Goal: Find specific page/section: Find specific page/section

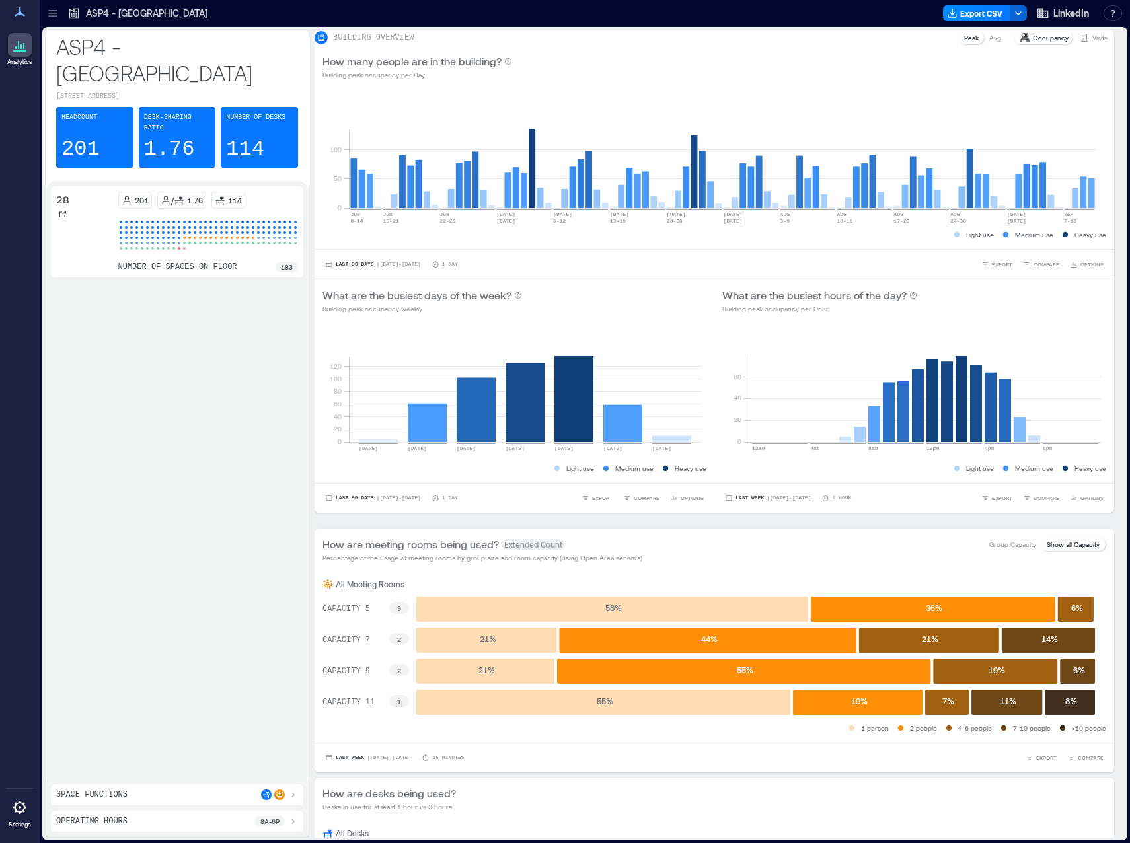
click at [21, 57] on div at bounding box center [20, 45] width 24 height 24
click at [55, 15] on icon at bounding box center [52, 13] width 13 height 13
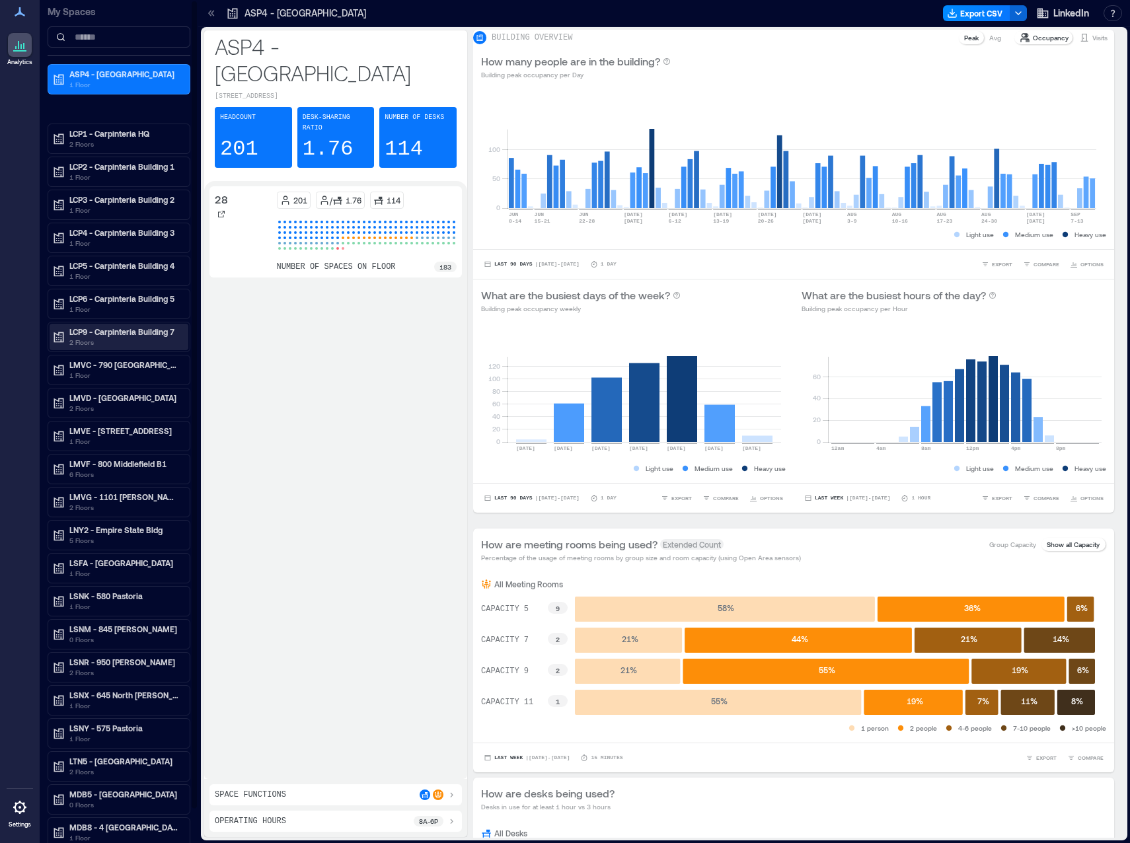
click at [111, 330] on p "LCP9 - Carpinteria Building 7" at bounding box center [124, 331] width 111 height 11
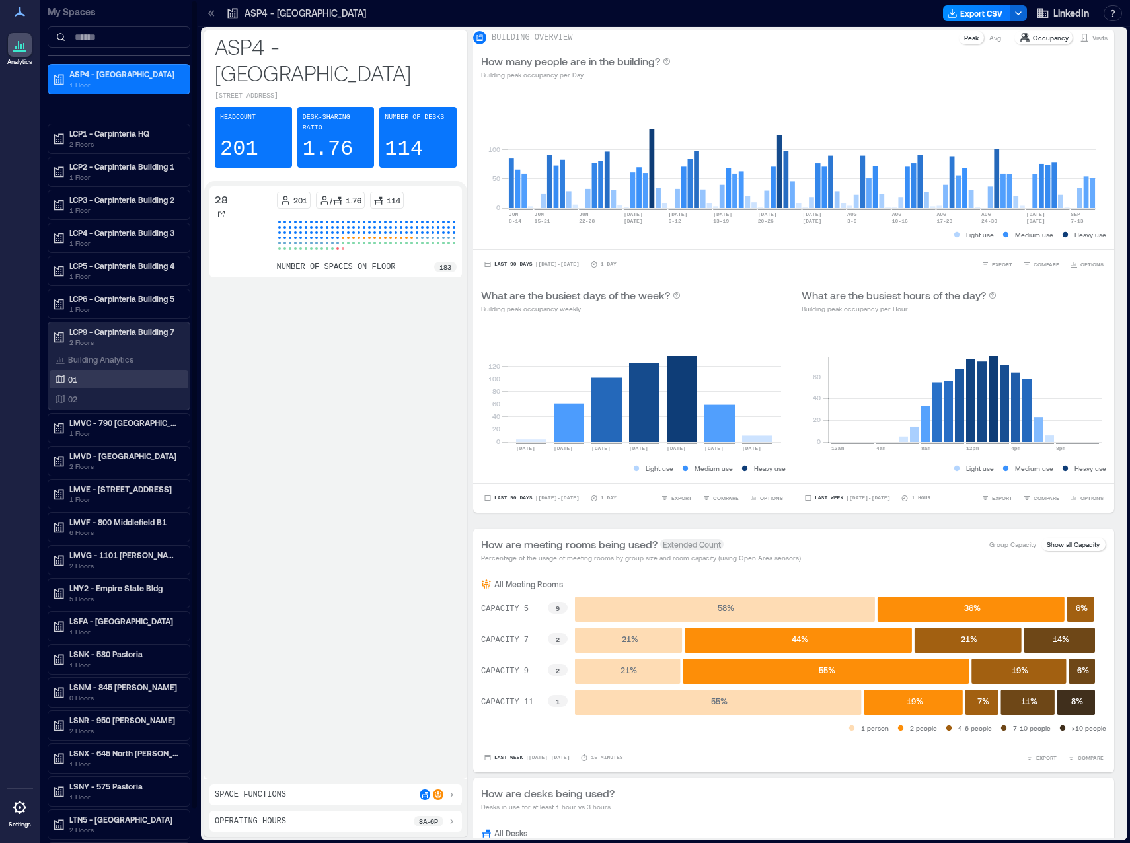
click at [81, 379] on div "01" at bounding box center [116, 379] width 128 height 13
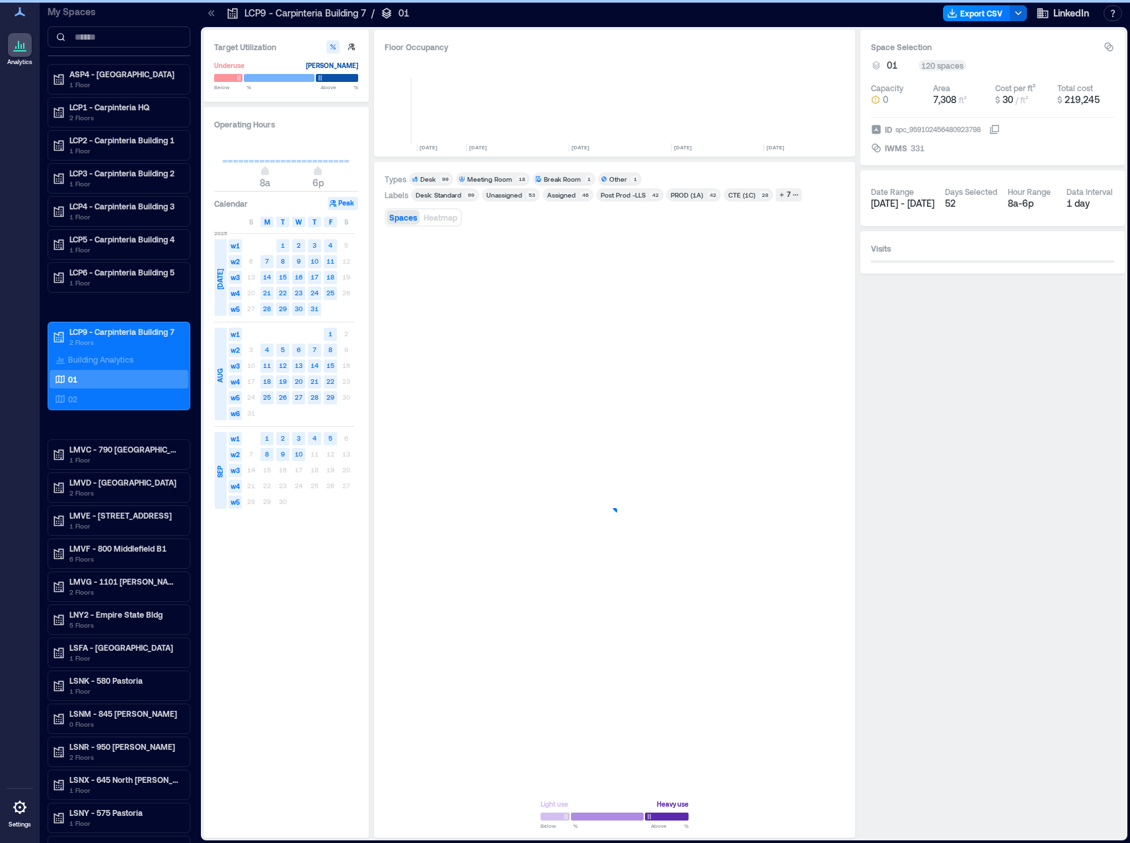
scroll to position [0, 2977]
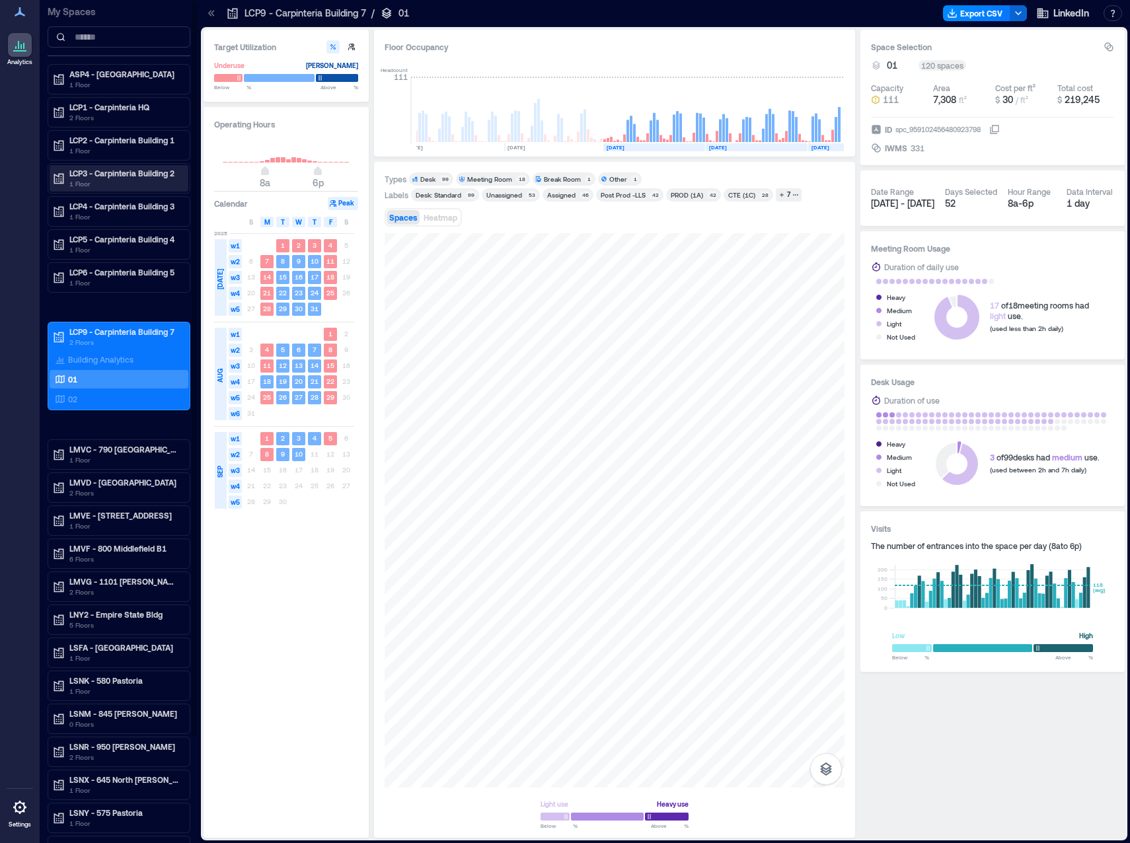
click at [116, 180] on p "1 Floor" at bounding box center [124, 183] width 111 height 11
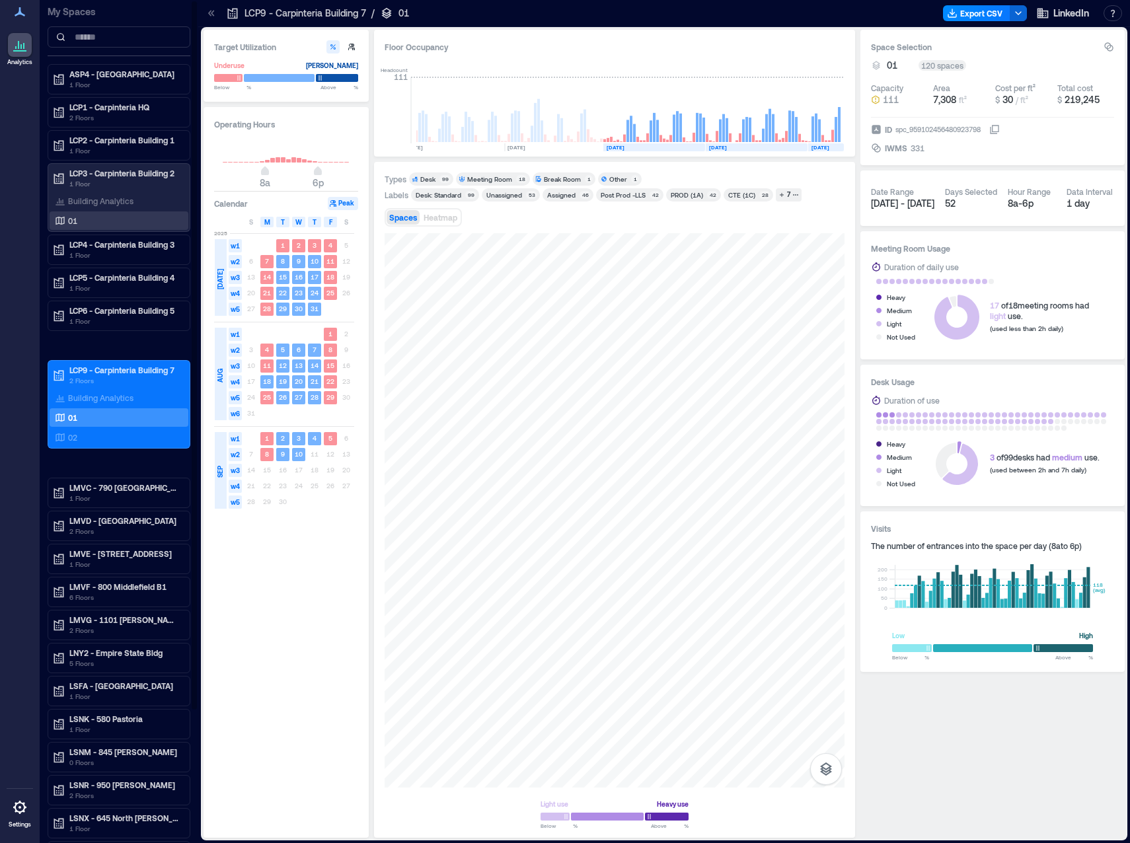
click at [77, 217] on p "01" at bounding box center [72, 220] width 9 height 11
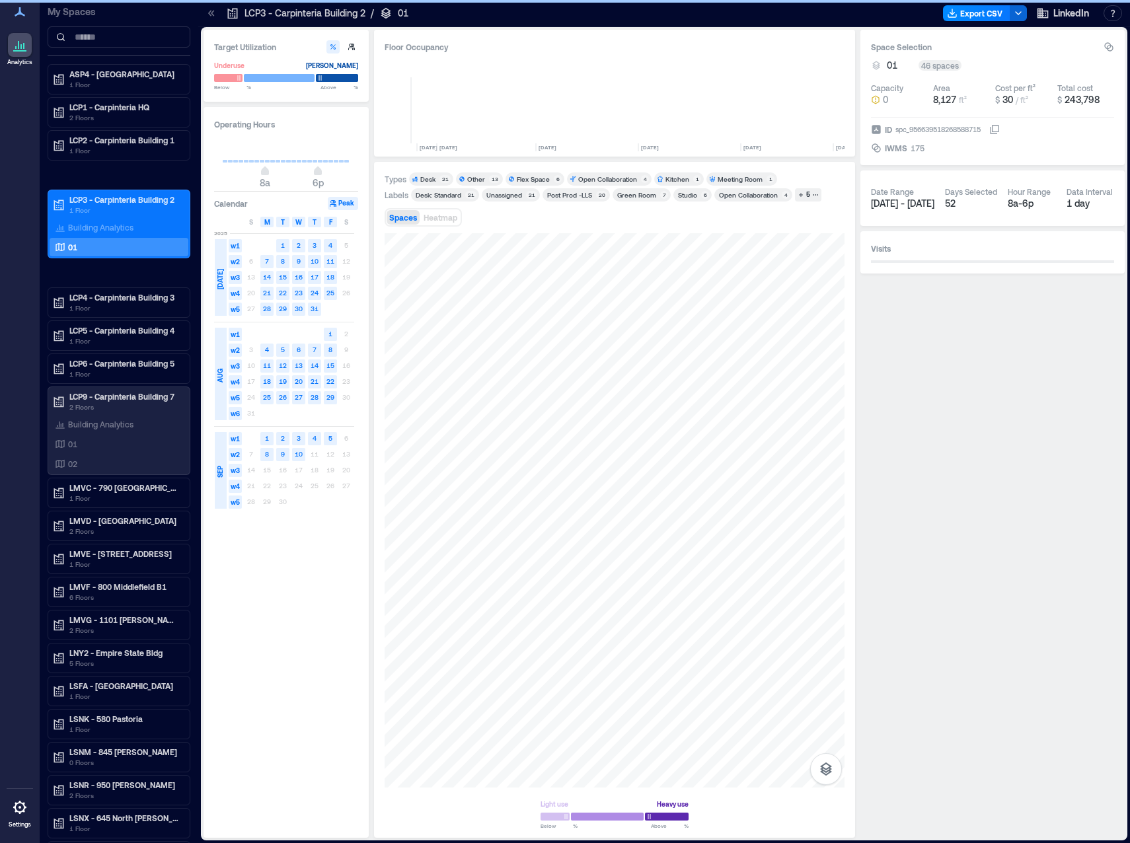
scroll to position [0, 3047]
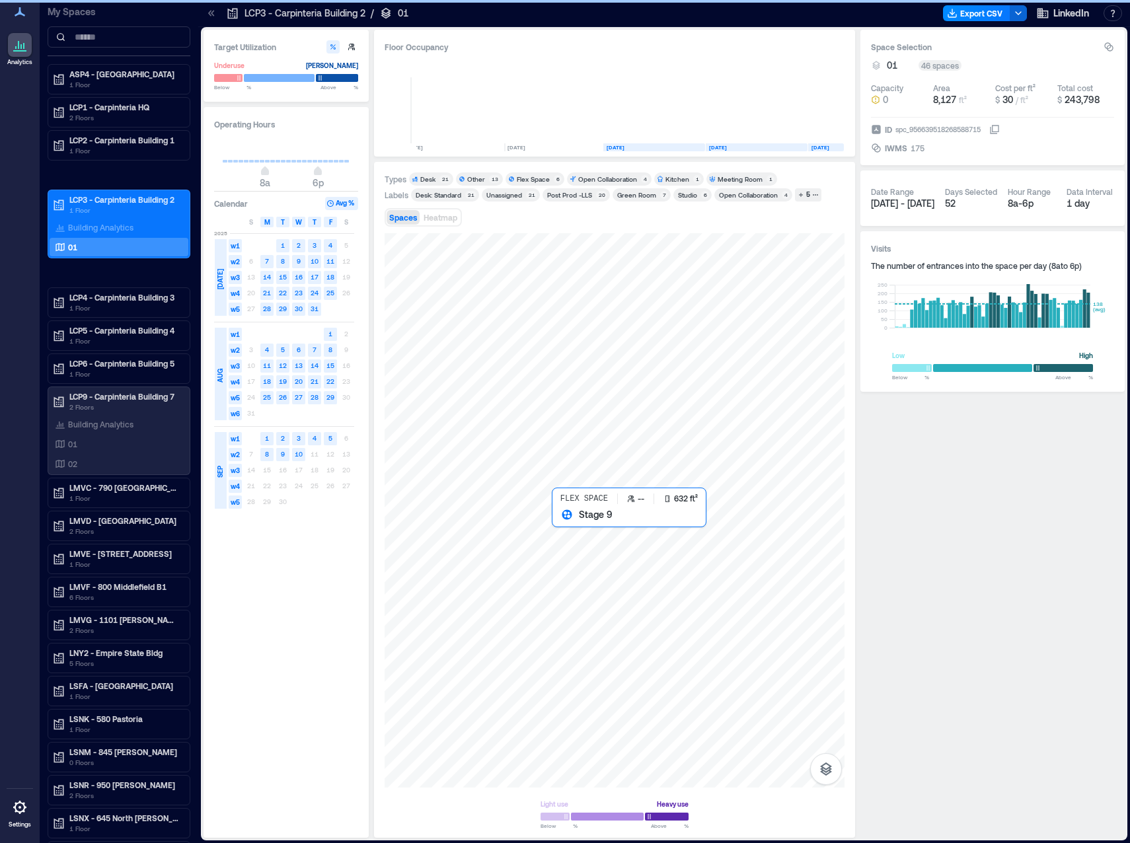
click at [563, 540] on div at bounding box center [614, 510] width 460 height 554
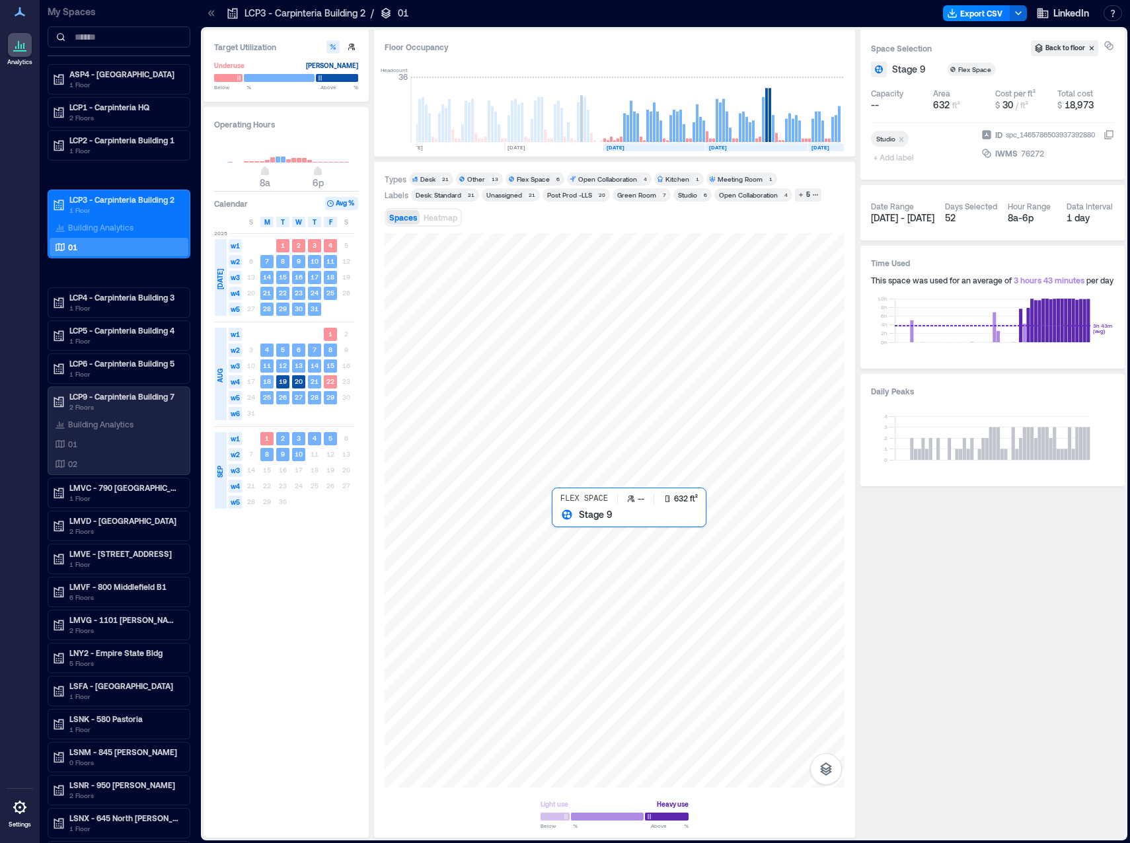
click at [587, 556] on div at bounding box center [614, 510] width 460 height 554
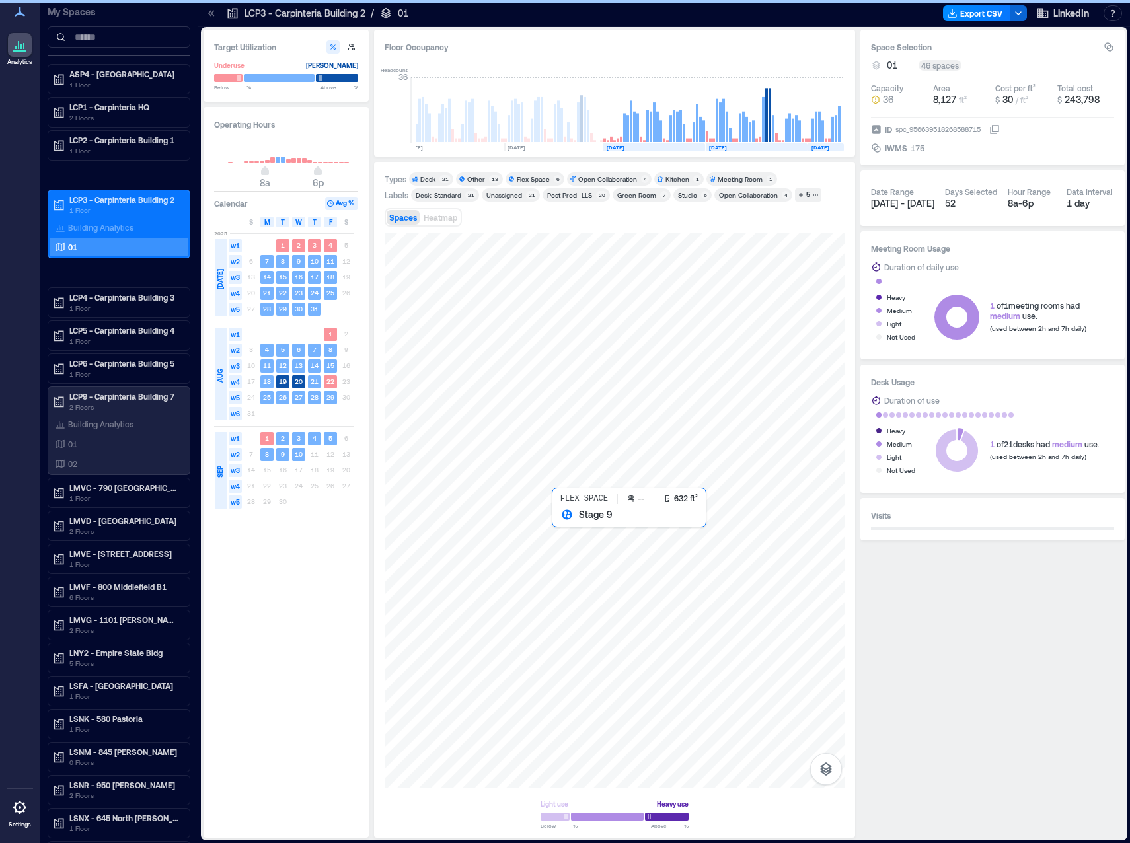
click at [571, 546] on div at bounding box center [614, 510] width 460 height 554
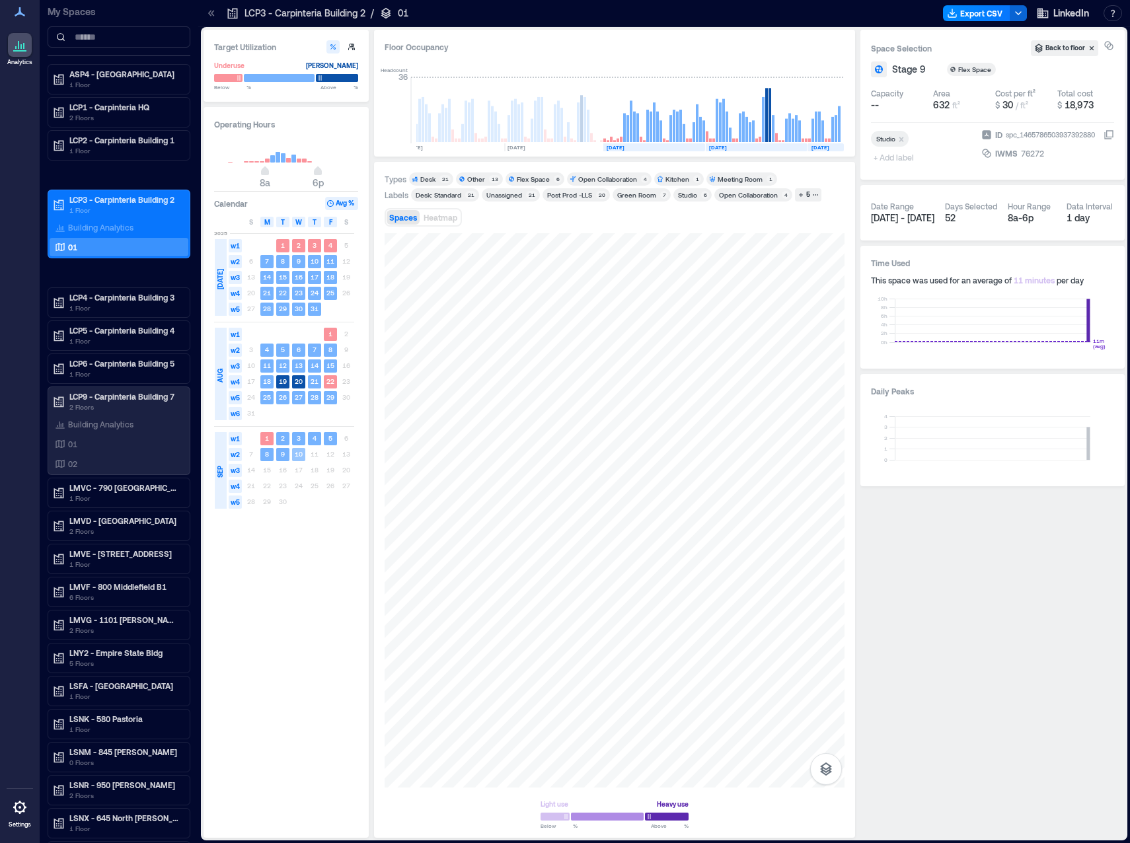
click at [298, 456] on text "10" at bounding box center [299, 454] width 8 height 8
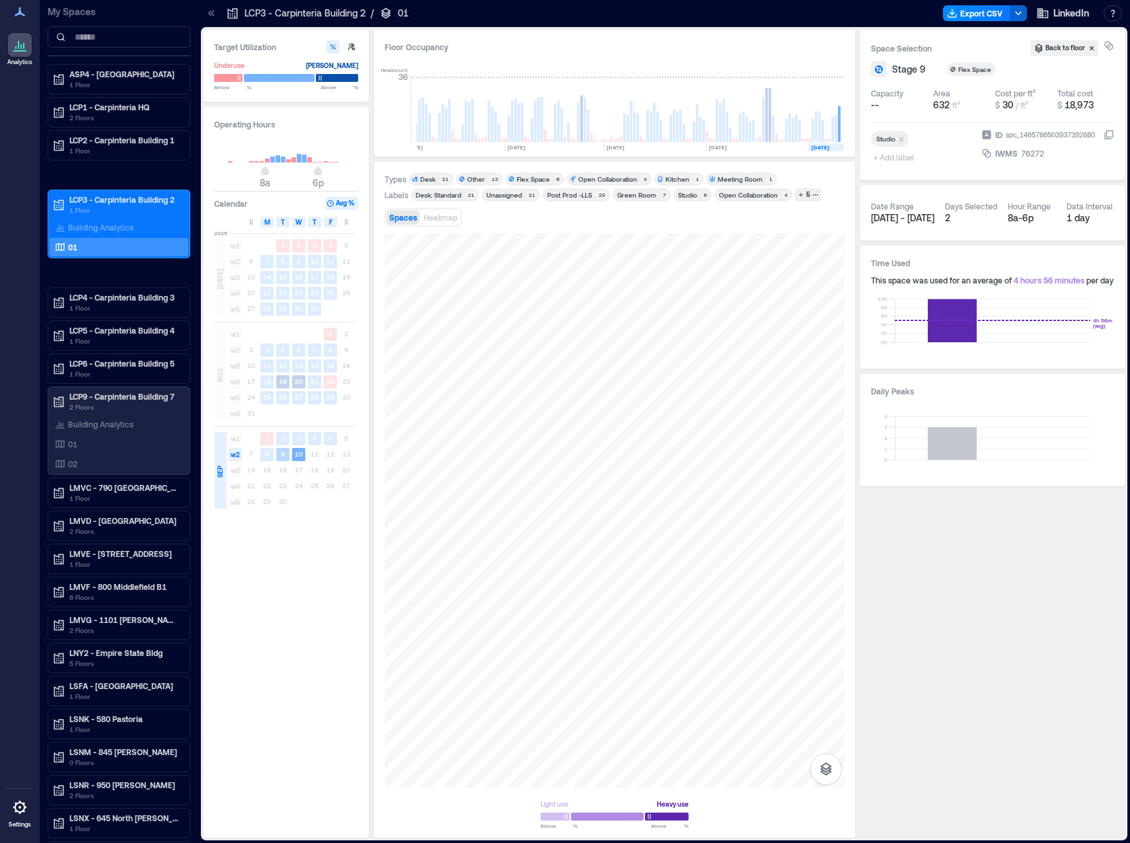
click at [285, 455] on rect at bounding box center [282, 454] width 13 height 13
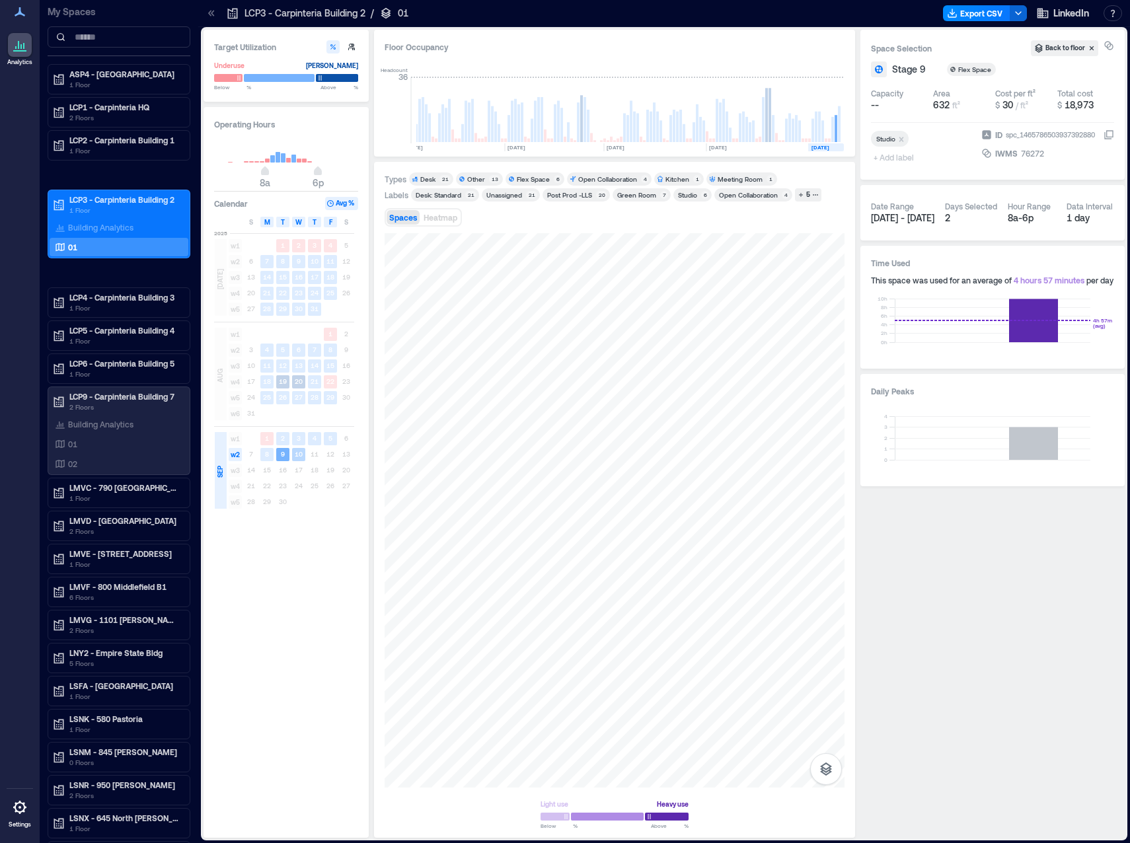
click at [299, 458] on rect at bounding box center [298, 454] width 13 height 13
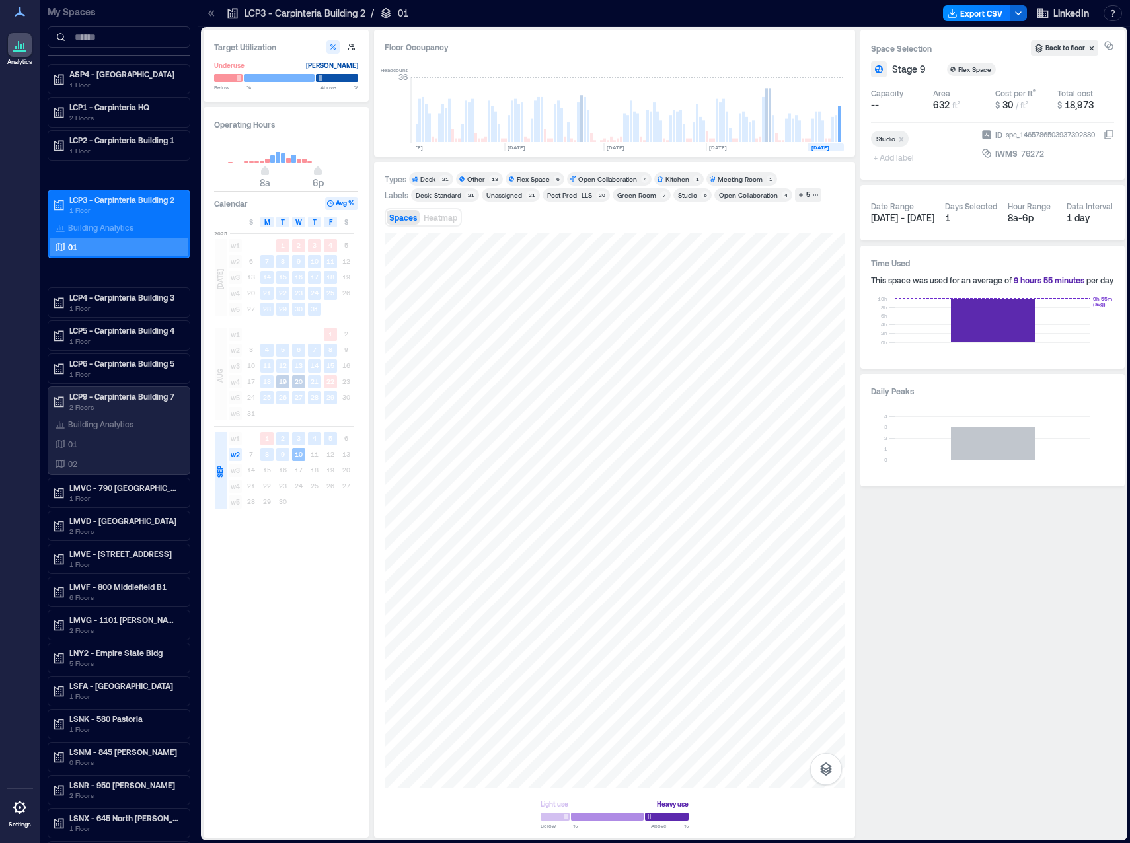
click at [299, 458] on rect at bounding box center [298, 454] width 13 height 13
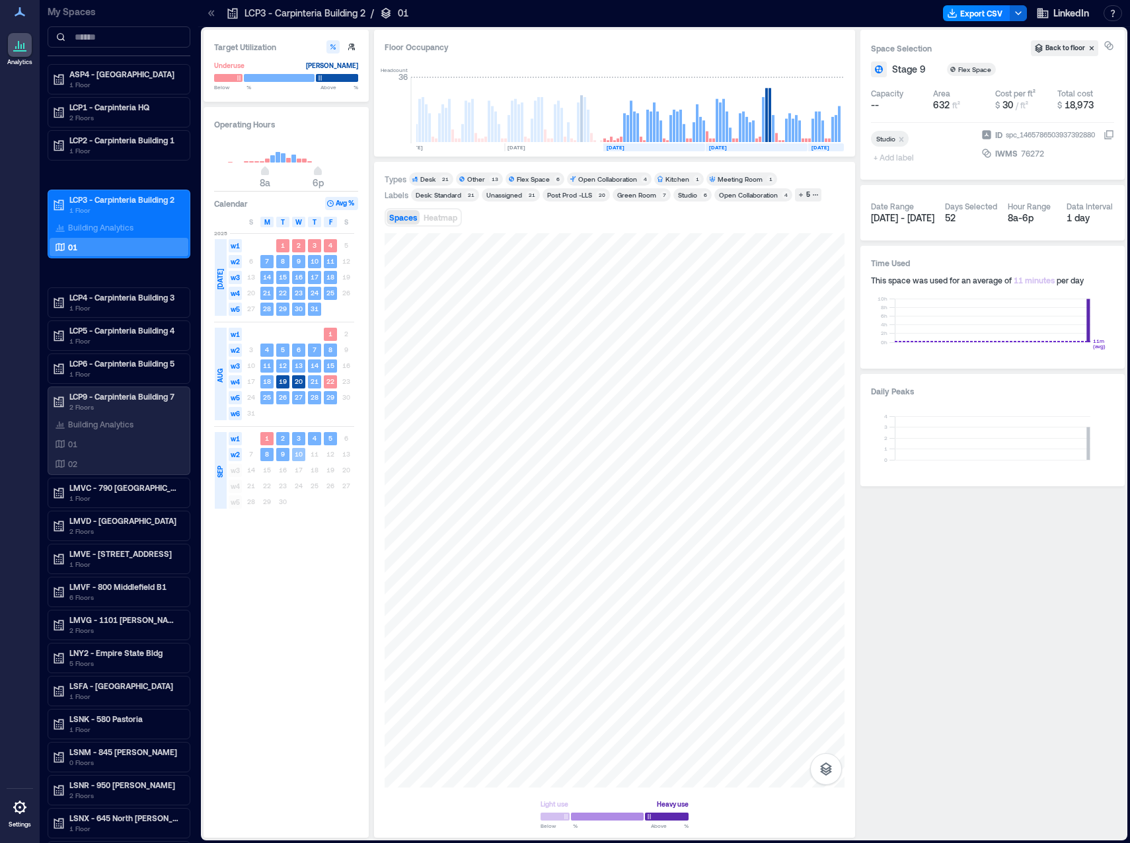
click at [299, 458] on rect at bounding box center [298, 454] width 13 height 13
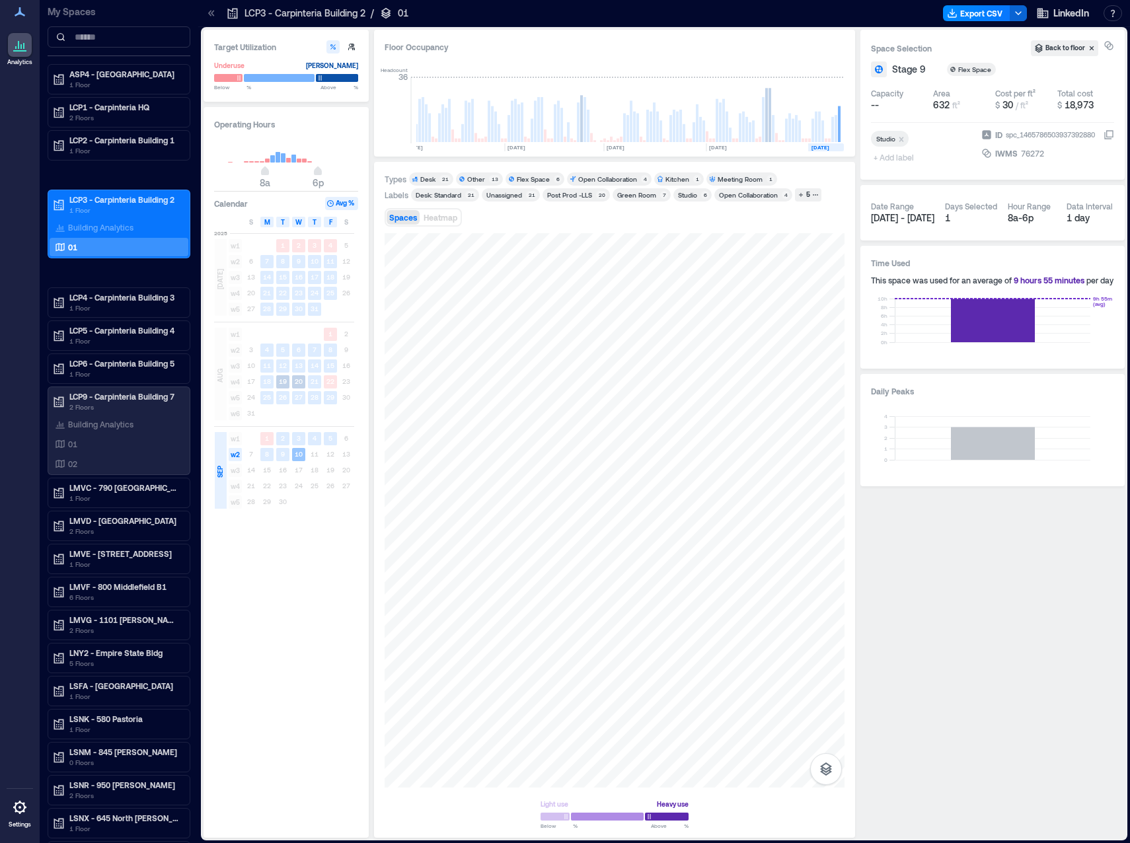
click at [299, 458] on text "10" at bounding box center [299, 454] width 8 height 8
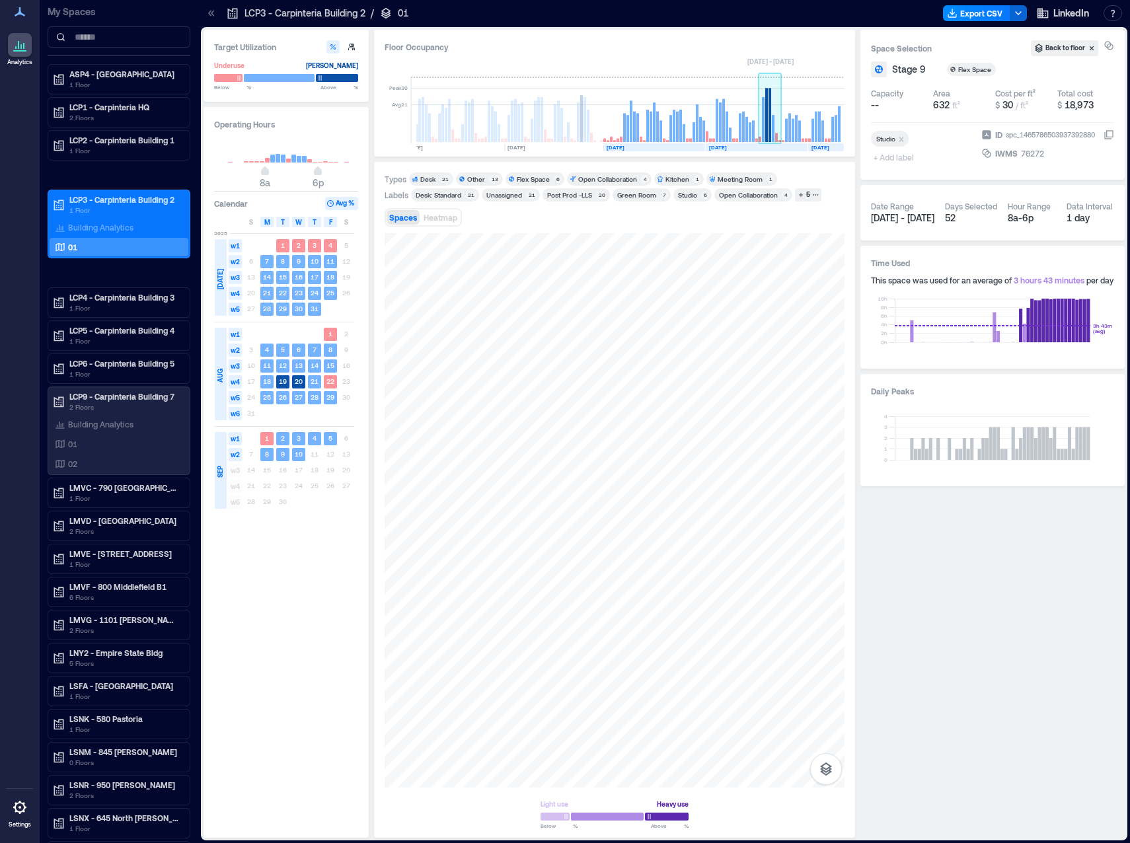
click at [769, 135] on rect at bounding box center [769, 115] width 3 height 54
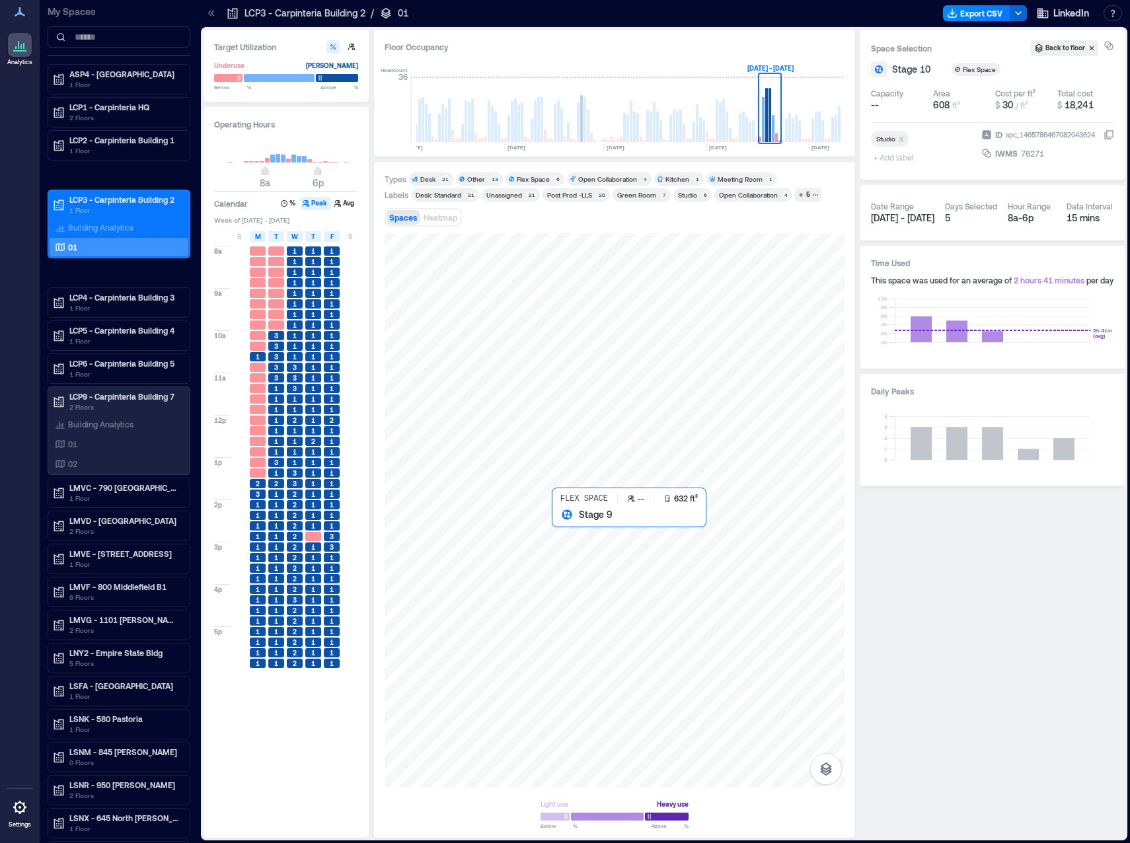
click at [574, 540] on div at bounding box center [614, 510] width 460 height 554
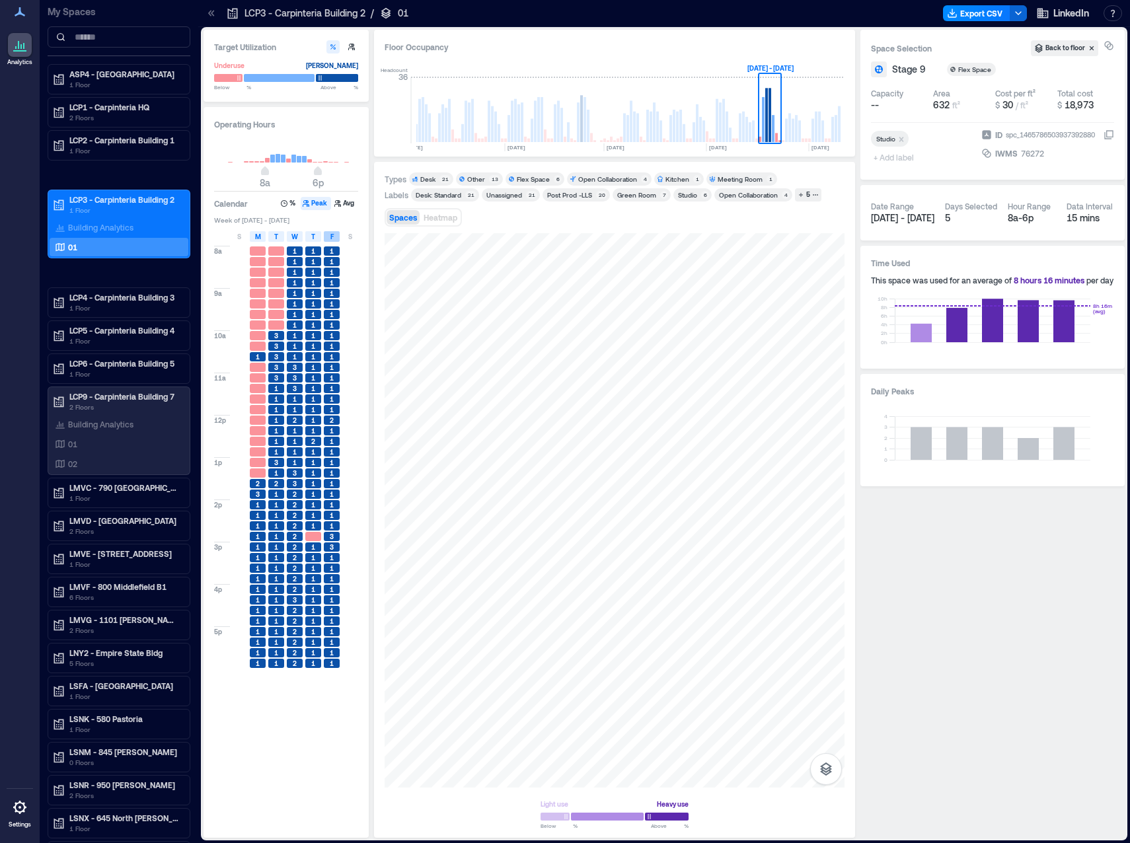
click at [331, 236] on span "F" at bounding box center [331, 236] width 3 height 11
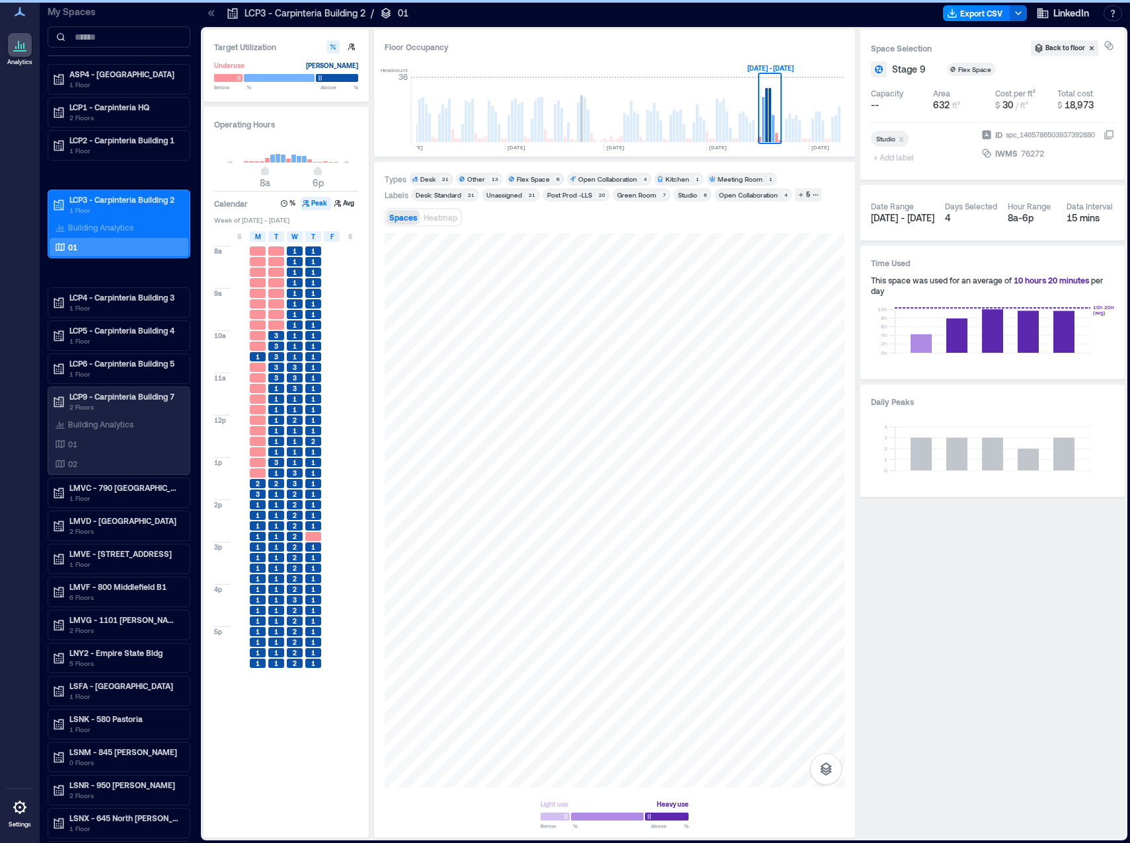
click at [328, 238] on div "F" at bounding box center [332, 236] width 16 height 11
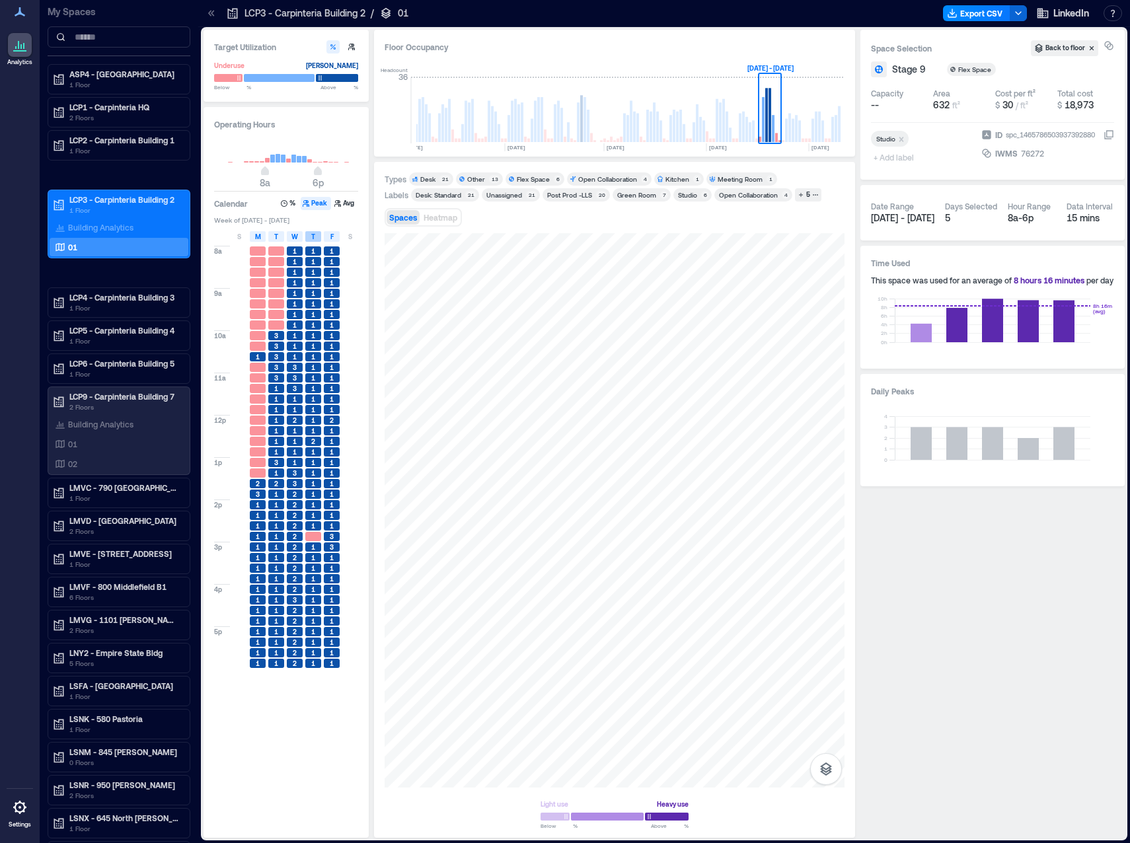
click at [316, 236] on div "T" at bounding box center [313, 236] width 16 height 11
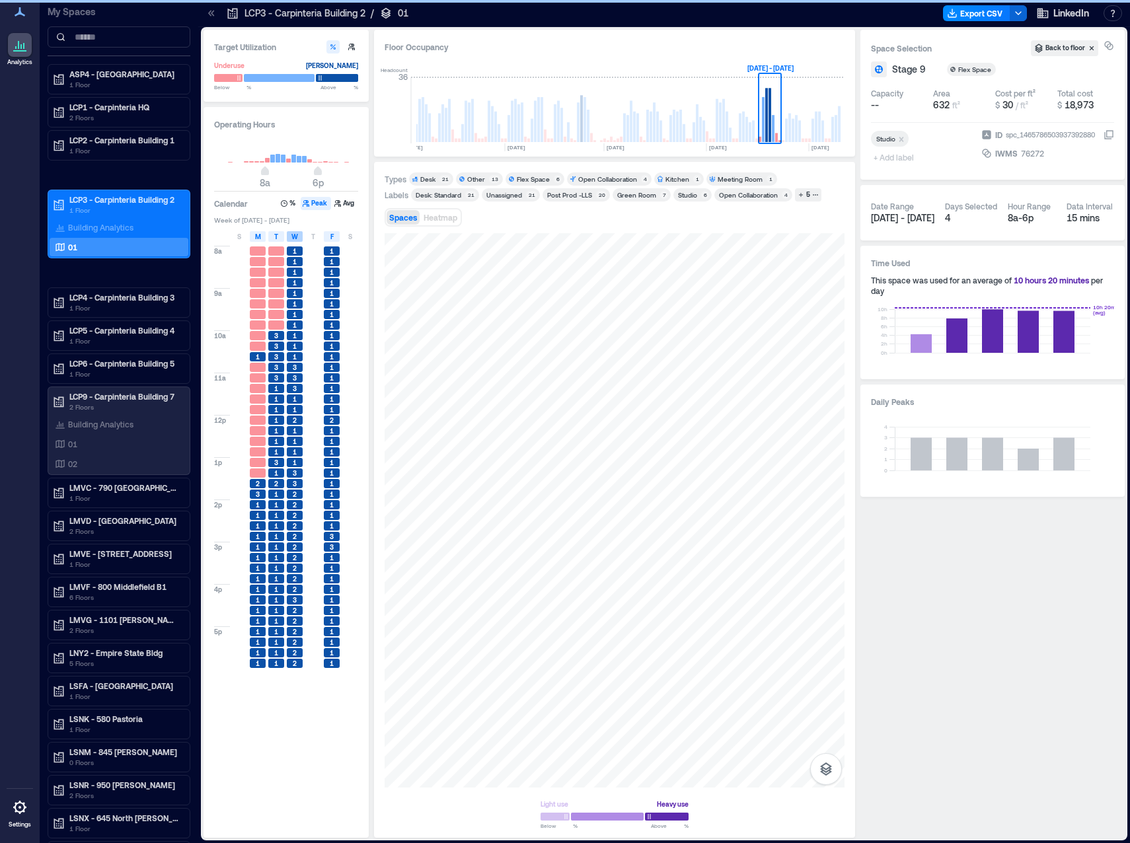
click at [297, 236] on span "W" at bounding box center [294, 236] width 7 height 11
click at [278, 236] on div "T" at bounding box center [276, 236] width 16 height 11
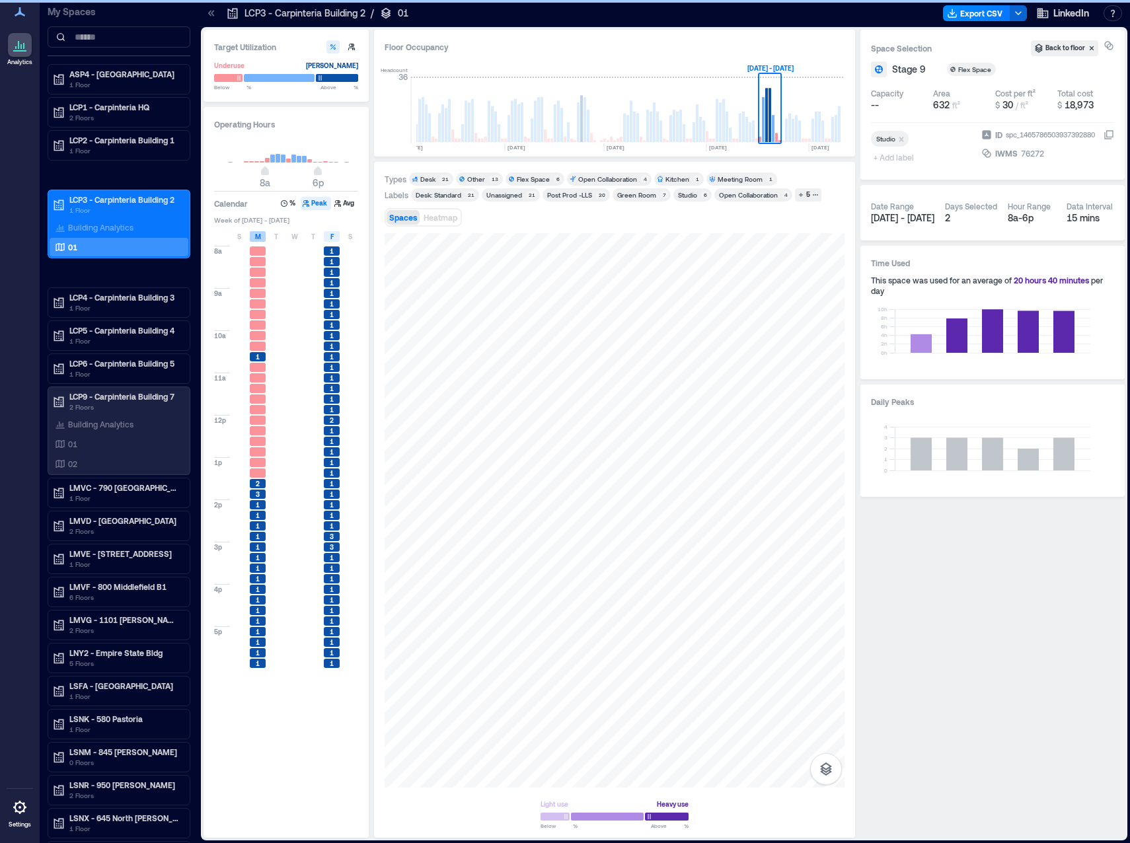
click at [258, 237] on span "M" at bounding box center [258, 236] width 6 height 11
drag, startPoint x: 266, startPoint y: 172, endPoint x: 352, endPoint y: 170, distance: 86.5
click at [225, 172] on span "6a 6p" at bounding box center [286, 173] width 127 height 20
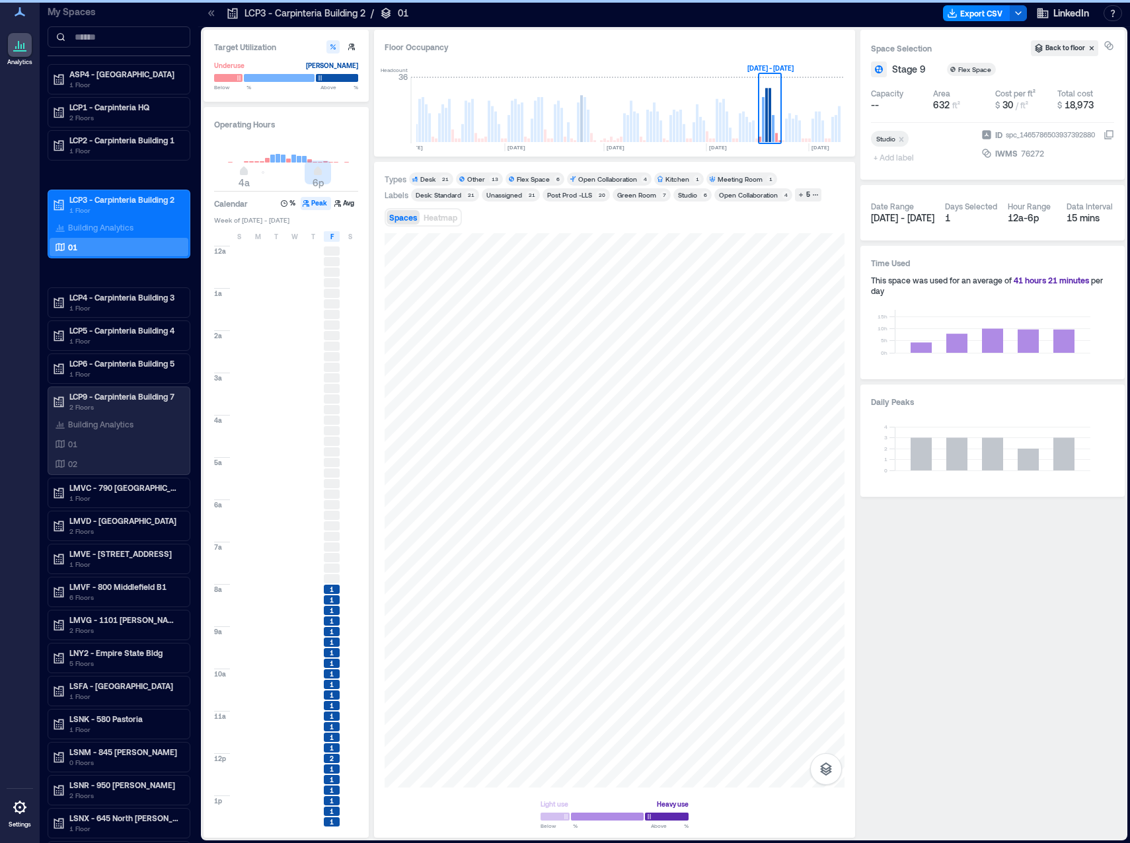
type input "*"
type input "**"
click at [354, 170] on div "4a 12a" at bounding box center [286, 161] width 144 height 50
type input "*"
drag, startPoint x: 221, startPoint y: 171, endPoint x: 229, endPoint y: 171, distance: 7.9
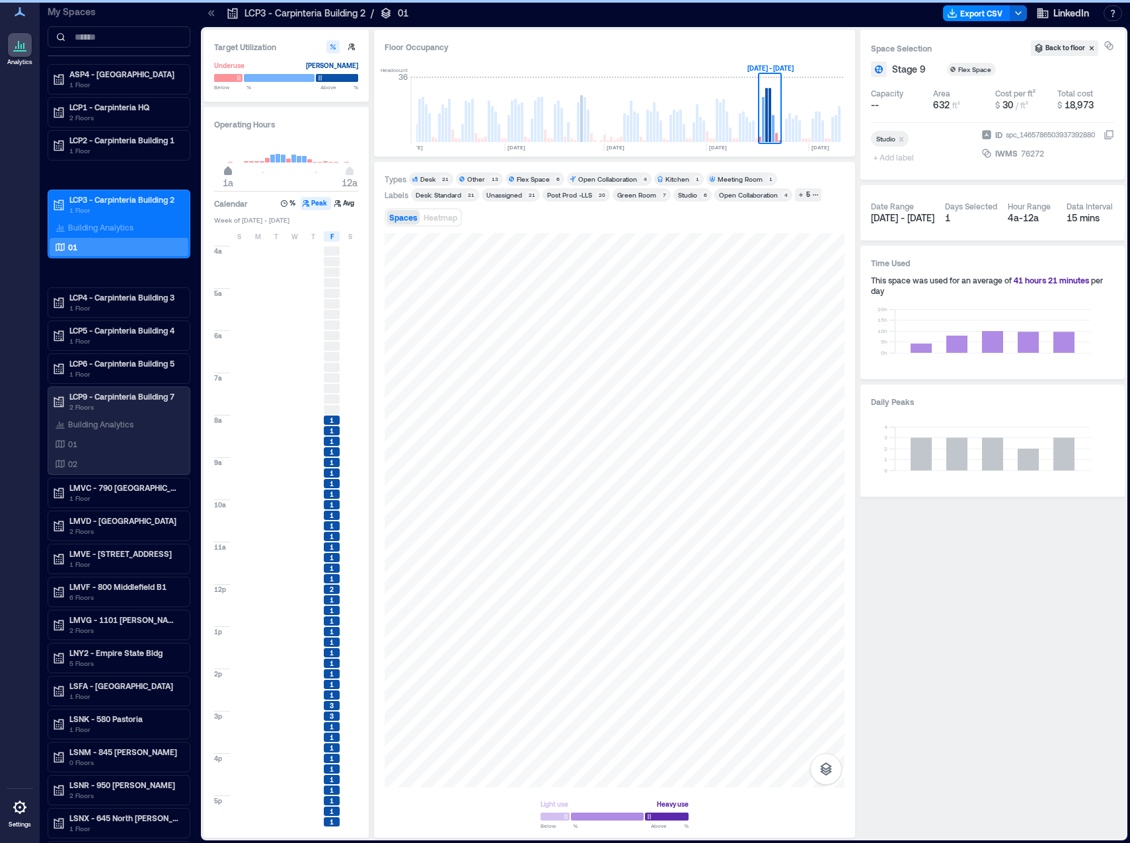
click at [229, 171] on span "1a" at bounding box center [228, 172] width 8 height 5
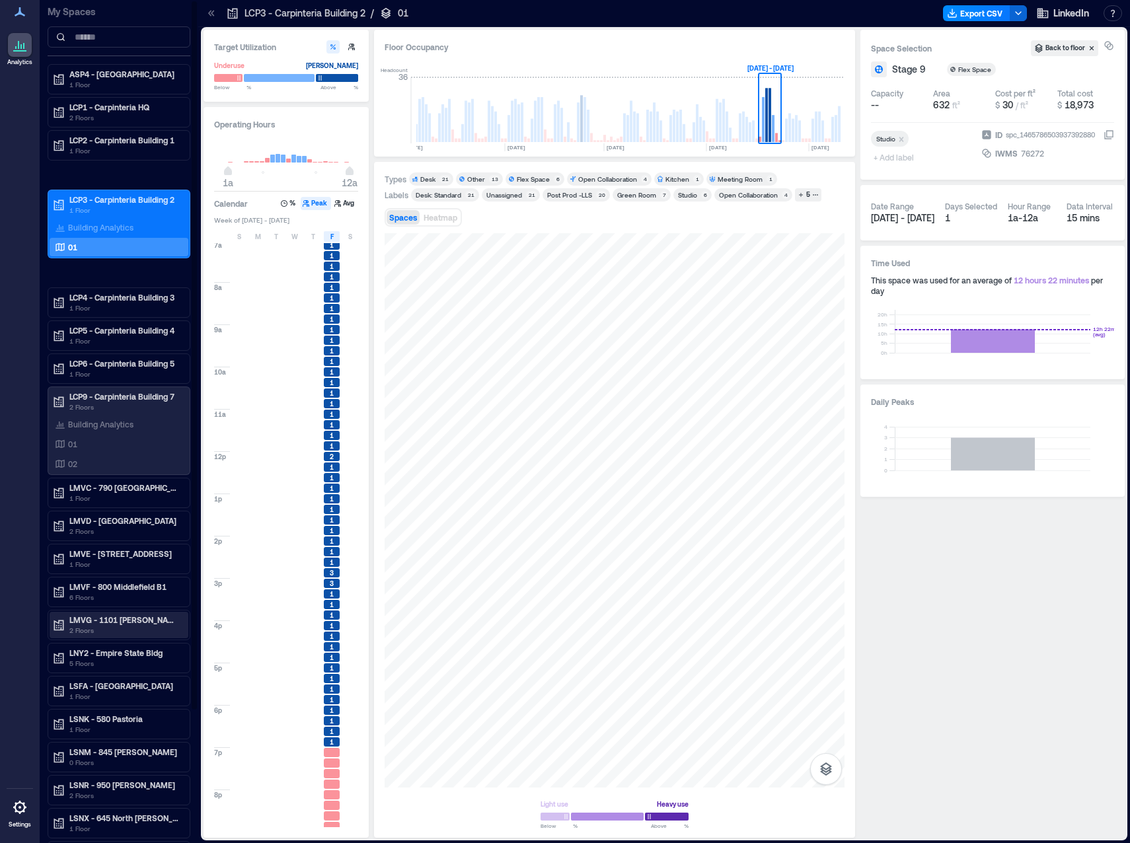
click at [154, 624] on p "LMVG - 1101 [PERSON_NAME] B7" at bounding box center [124, 619] width 111 height 11
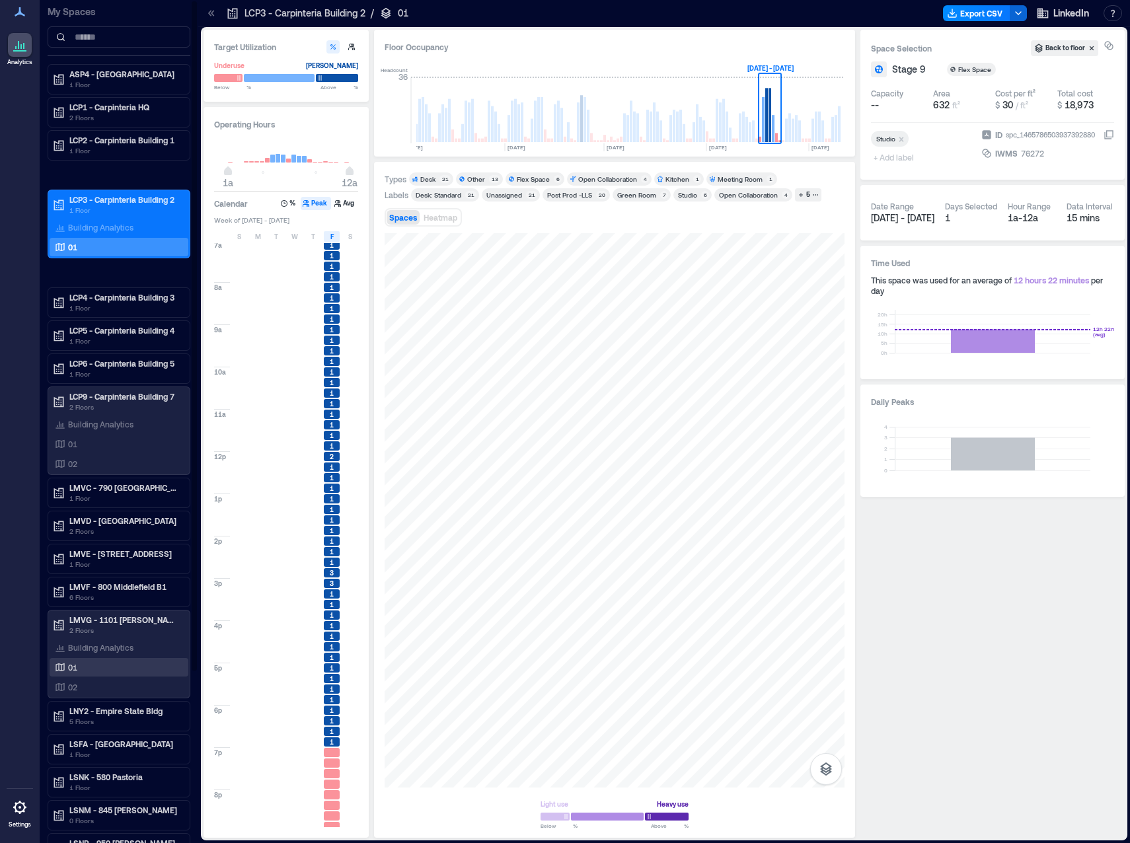
click at [102, 666] on div "01" at bounding box center [116, 667] width 128 height 13
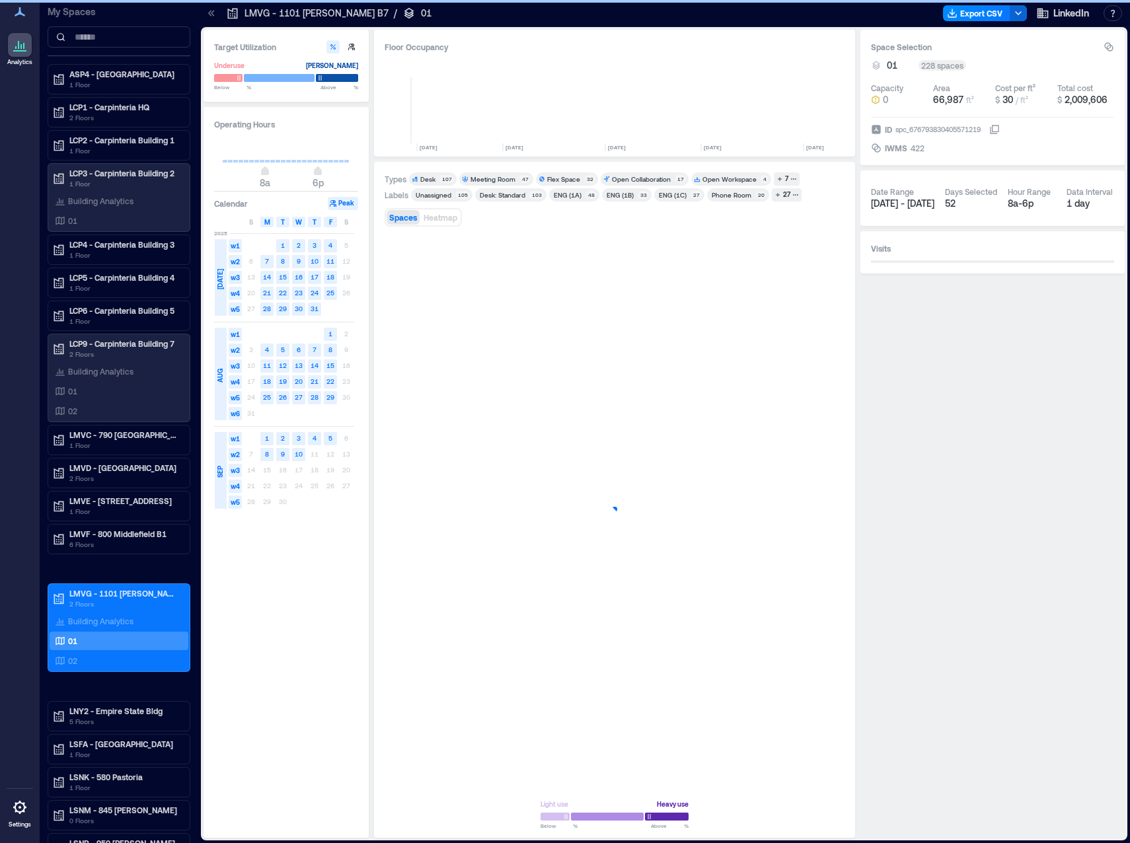
scroll to position [0, 1706]
